Goal: Find specific page/section

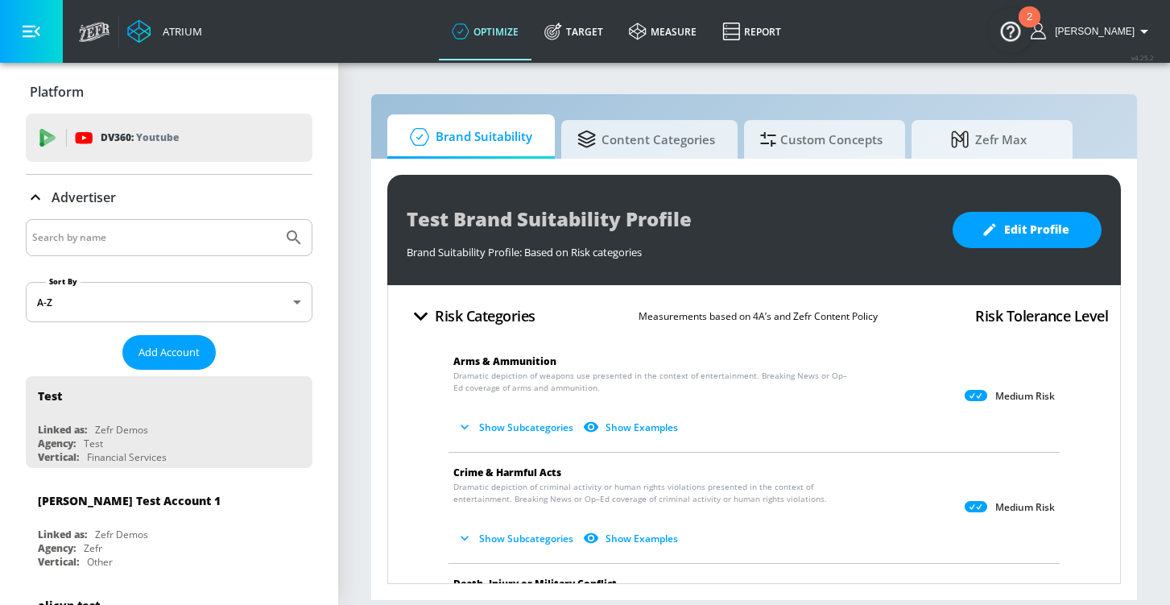
click at [143, 246] on input "Search by name" at bounding box center [154, 237] width 244 height 21
type input "lego"
click at [276, 220] on button "Submit Search" at bounding box center [293, 237] width 35 height 35
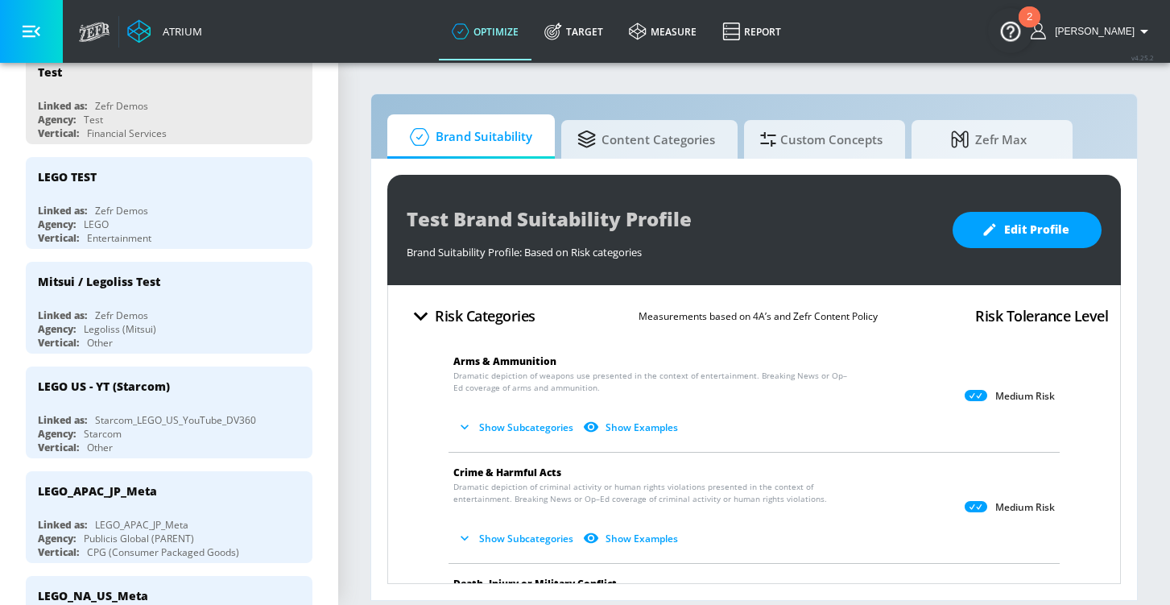
scroll to position [325, 0]
click at [183, 394] on div "LEGO US - YT (Starcom)" at bounding box center [173, 384] width 271 height 39
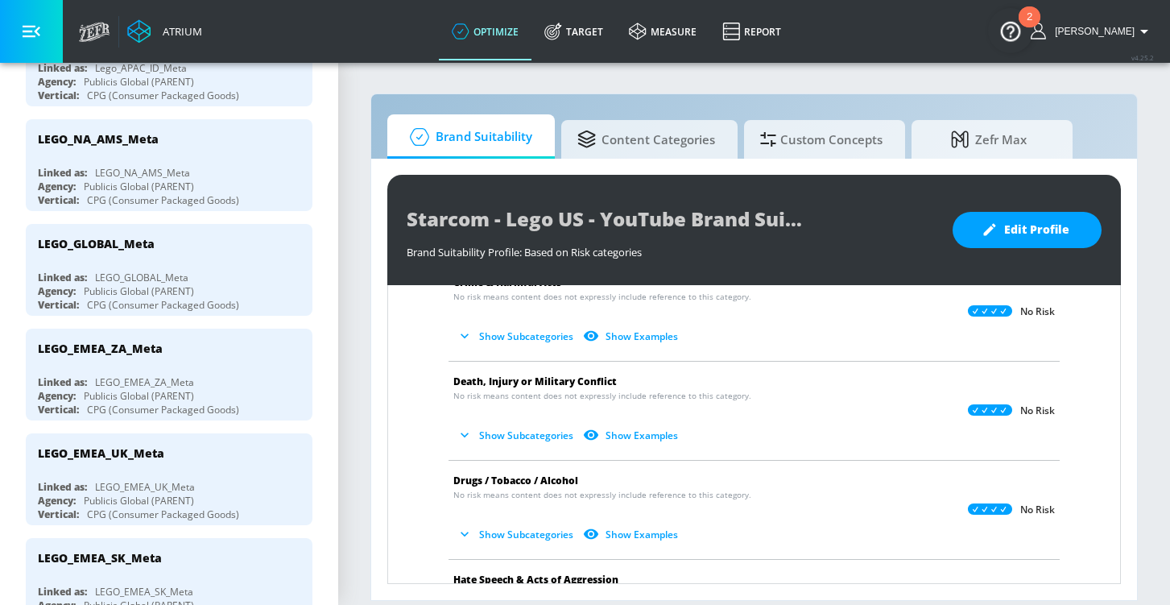
scroll to position [1475, 0]
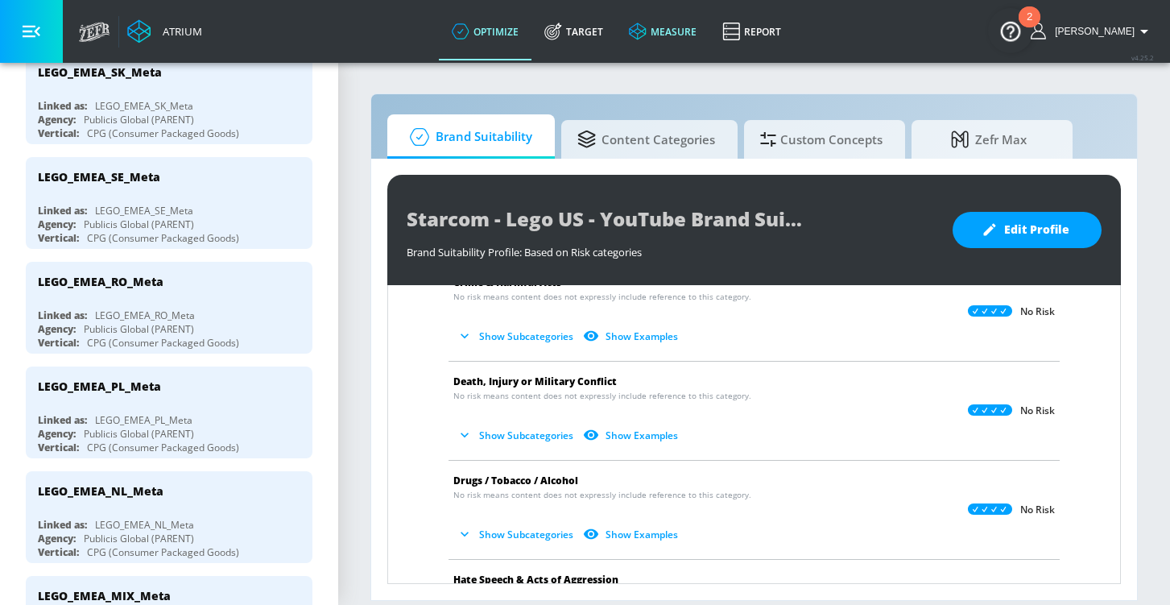
click at [672, 44] on link "measure" at bounding box center [662, 31] width 93 height 58
